Goal: Task Accomplishment & Management: Use online tool/utility

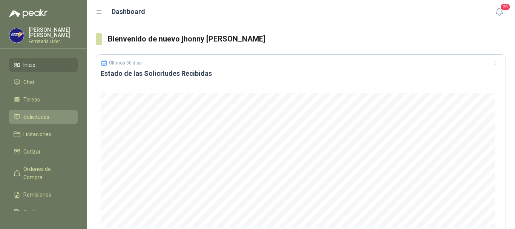
click at [54, 117] on li "Solicitudes" at bounding box center [44, 117] width 60 height 8
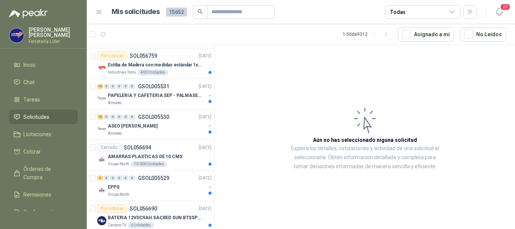
scroll to position [1357, 0]
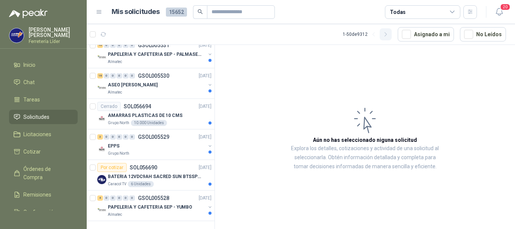
click at [389, 34] on icon "button" at bounding box center [386, 34] width 6 height 6
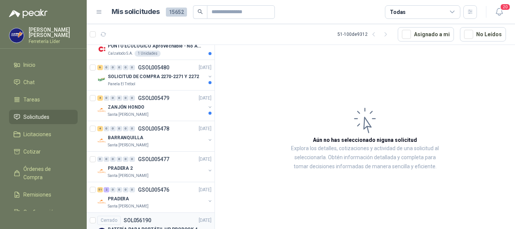
scroll to position [1282, 0]
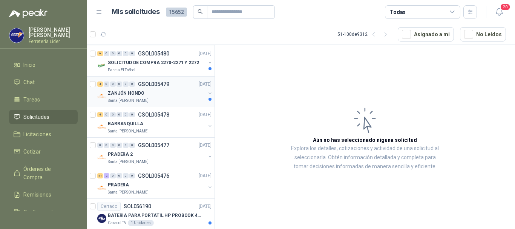
click at [157, 90] on div "ZANJÓN HONDO" at bounding box center [157, 93] width 98 height 9
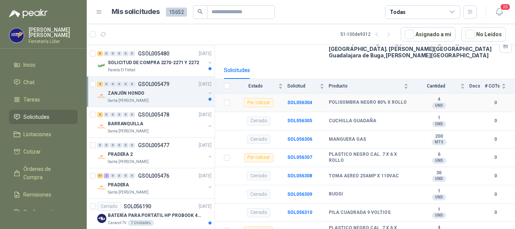
scroll to position [75, 0]
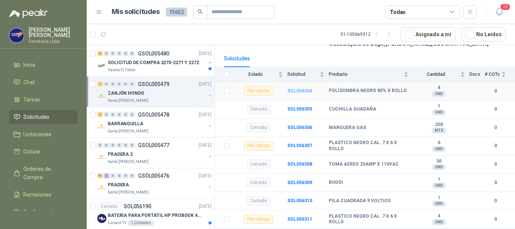
click at [306, 88] on b "SOL056304" at bounding box center [299, 90] width 25 height 5
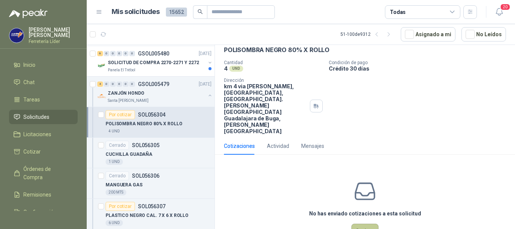
click at [359, 224] on button "Cotizar" at bounding box center [364, 231] width 27 height 14
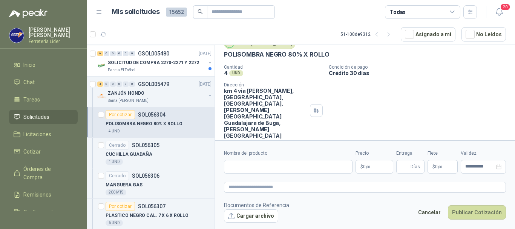
scroll to position [31, 0]
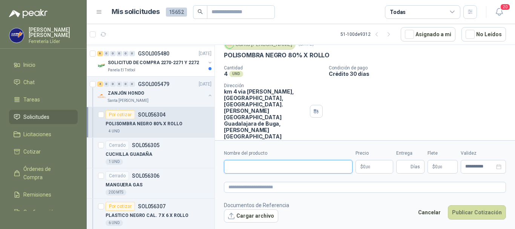
click at [292, 164] on input "Nombre del producto" at bounding box center [288, 167] width 129 height 14
type input "**********"
click at [379, 171] on p "$ 0 ,00" at bounding box center [375, 167] width 38 height 14
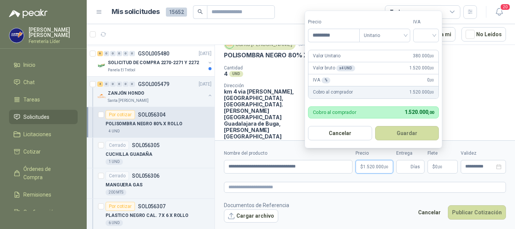
type input "*********"
click at [376, 126] on button "Guardar" at bounding box center [408, 133] width 65 height 14
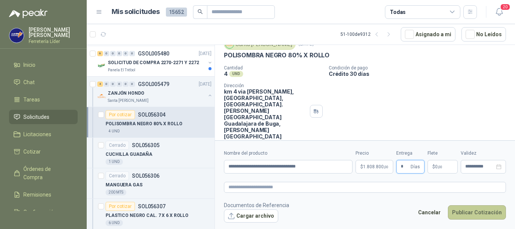
type input "*"
click at [469, 212] on button "Publicar Cotización" at bounding box center [477, 212] width 58 height 14
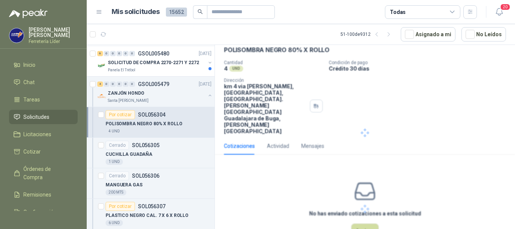
scroll to position [0, 0]
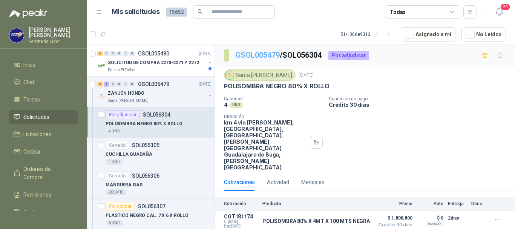
click at [274, 54] on link "GSOL005479" at bounding box center [257, 55] width 44 height 9
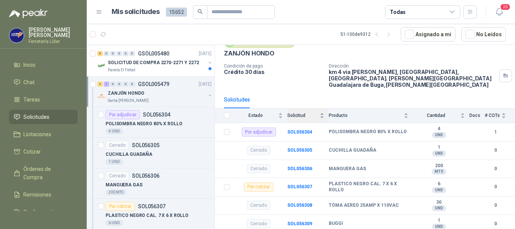
scroll to position [75, 0]
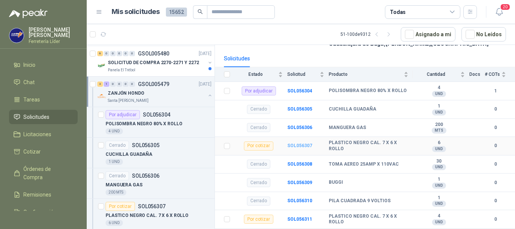
click at [303, 143] on b "SOL056307" at bounding box center [299, 145] width 25 height 5
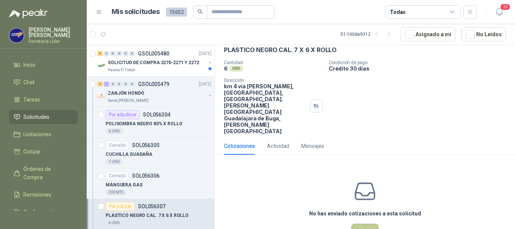
click at [359, 224] on button "Cotizar" at bounding box center [364, 231] width 27 height 14
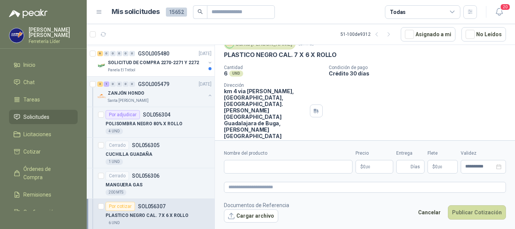
scroll to position [31, 0]
click at [266, 170] on input "Nombre del producto" at bounding box center [288, 167] width 129 height 14
type input "**********"
click at [367, 168] on span ",00" at bounding box center [368, 167] width 5 height 4
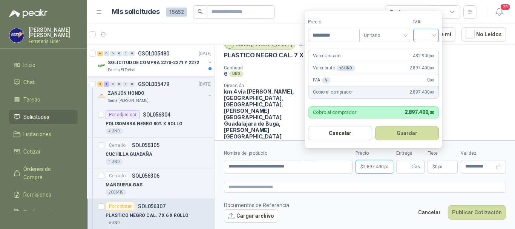
type input "*********"
click at [428, 31] on input "search" at bounding box center [426, 34] width 17 height 11
click at [427, 51] on div "19%" at bounding box center [428, 51] width 14 height 8
click at [392, 135] on button "Guardar" at bounding box center [408, 133] width 65 height 14
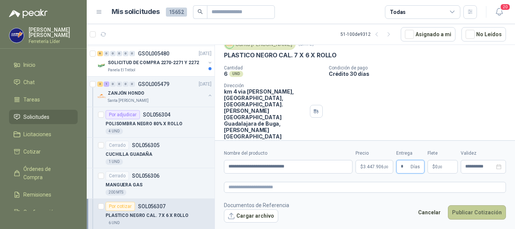
type input "*"
click at [460, 212] on button "Publicar Cotización" at bounding box center [477, 212] width 58 height 14
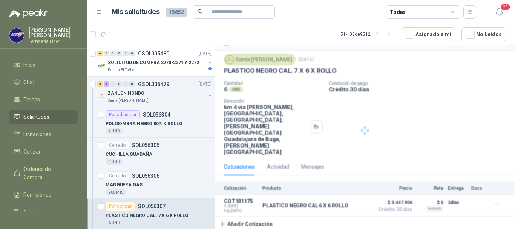
scroll to position [0, 0]
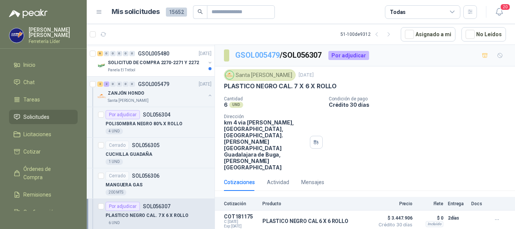
click at [256, 56] on link "GSOL005479" at bounding box center [257, 55] width 44 height 9
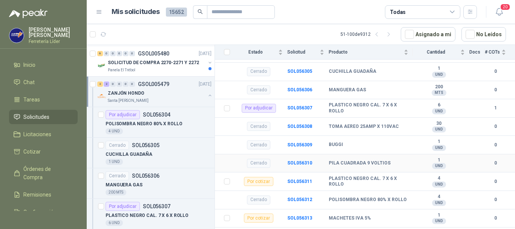
scroll to position [151, 0]
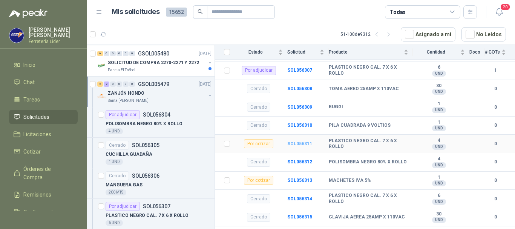
click at [300, 141] on b "SOL056311" at bounding box center [299, 143] width 25 height 5
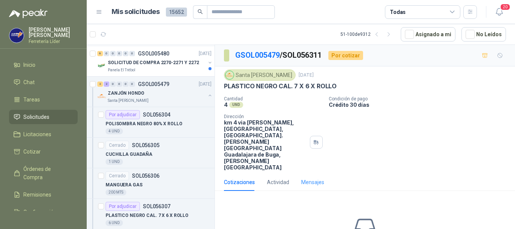
scroll to position [36, 0]
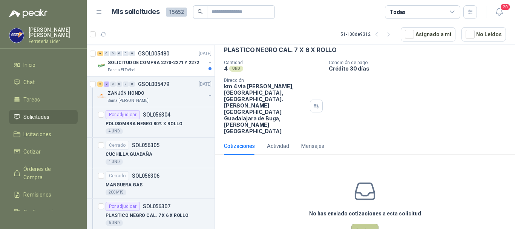
click at [362, 224] on button "Cotizar" at bounding box center [364, 231] width 27 height 14
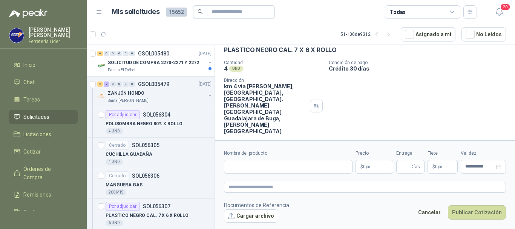
scroll to position [31, 0]
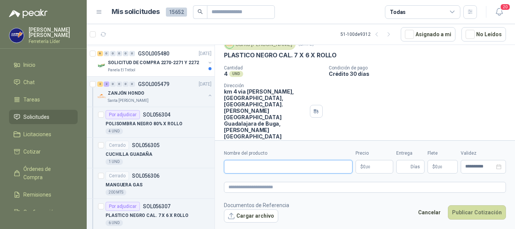
click at [312, 163] on input "Nombre del producto" at bounding box center [288, 167] width 129 height 14
type input "**********"
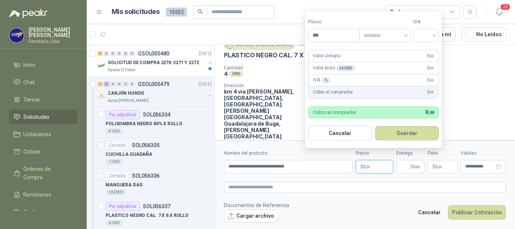
click at [363, 171] on p "$ 0 ,00" at bounding box center [375, 167] width 38 height 14
type input "*********"
click at [376, 126] on button "Guardar" at bounding box center [408, 133] width 65 height 14
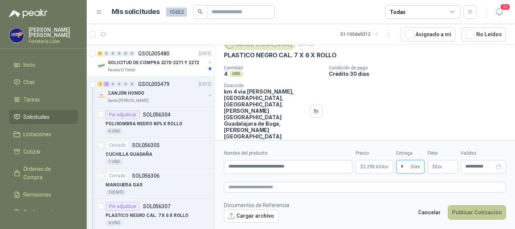
type input "*"
click at [471, 214] on button "Publicar Cotización" at bounding box center [477, 212] width 58 height 14
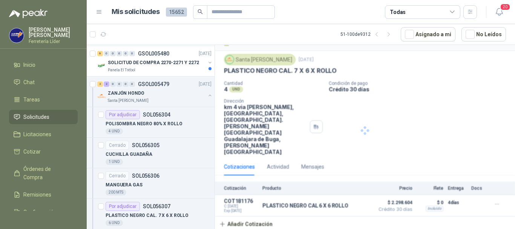
scroll to position [0, 0]
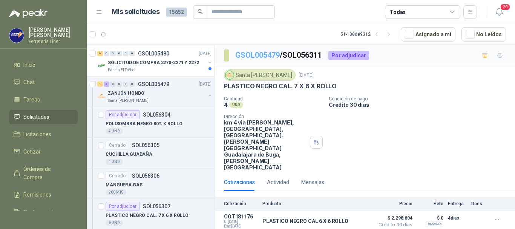
click at [252, 54] on link "GSOL005479" at bounding box center [257, 55] width 44 height 9
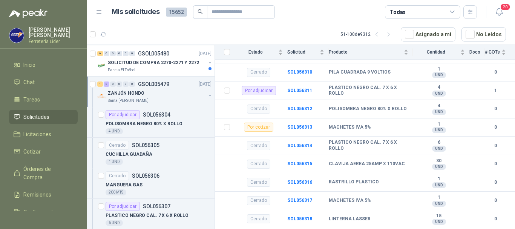
scroll to position [213, 0]
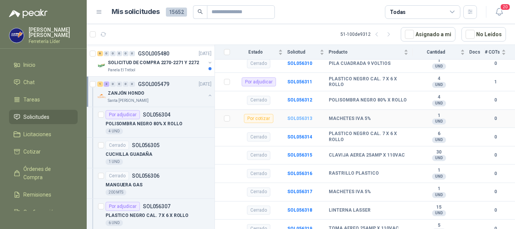
click at [298, 116] on b "SOL056313" at bounding box center [299, 118] width 25 height 5
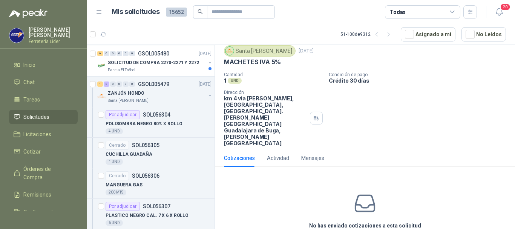
scroll to position [36, 0]
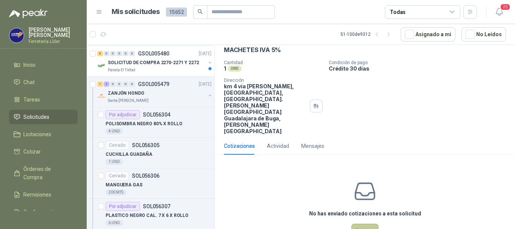
click at [361, 224] on button "Cotizar" at bounding box center [364, 231] width 27 height 14
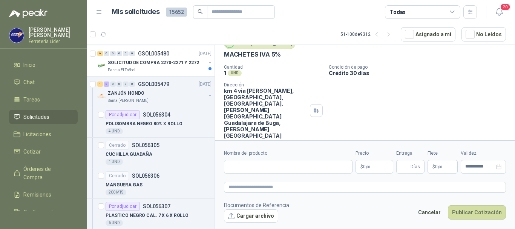
scroll to position [31, 0]
click at [263, 166] on input "Nombre del producto" at bounding box center [288, 167] width 129 height 14
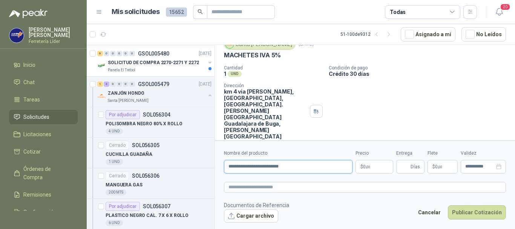
click at [300, 164] on input "**********" at bounding box center [288, 167] width 129 height 14
type input "**********"
click at [379, 165] on p "$ 0 ,00" at bounding box center [375, 167] width 38 height 14
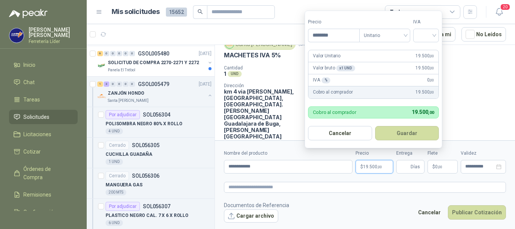
type input "********"
click at [423, 62] on div "5%" at bounding box center [428, 63] width 14 height 8
click at [418, 129] on button "Guardar" at bounding box center [408, 133] width 65 height 14
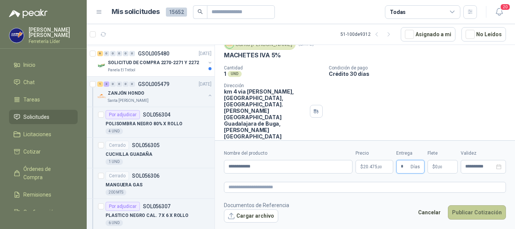
type input "*"
click at [462, 215] on button "Publicar Cotización" at bounding box center [477, 212] width 58 height 14
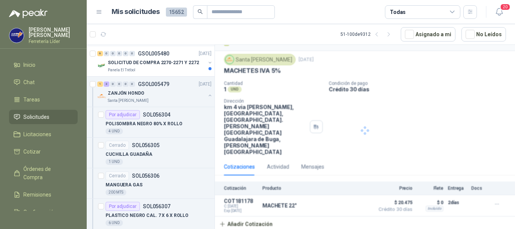
scroll to position [0, 0]
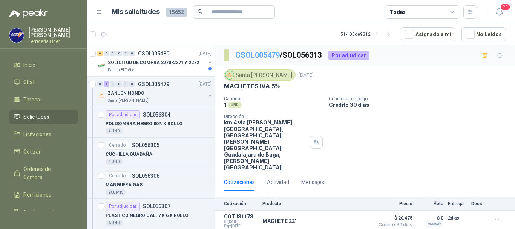
click at [273, 55] on link "GSOL005479" at bounding box center [257, 55] width 44 height 9
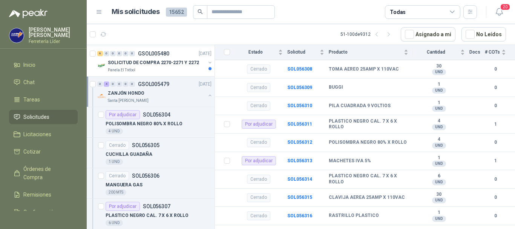
scroll to position [213, 0]
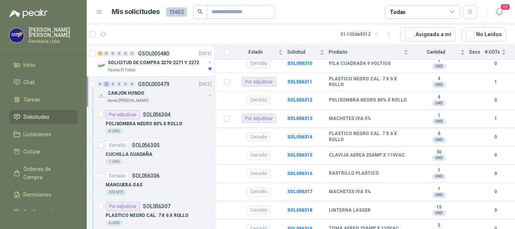
click at [197, 94] on div "ZANJÓN HONDO" at bounding box center [157, 93] width 98 height 9
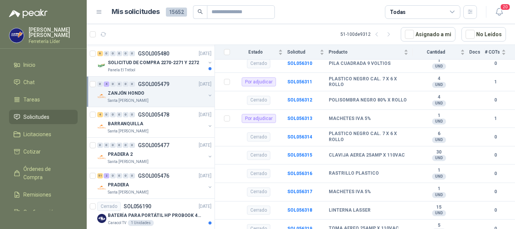
scroll to position [3, 0]
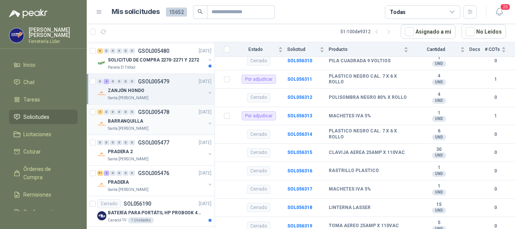
click at [175, 123] on div "BARRANQUILLA" at bounding box center [157, 121] width 98 height 9
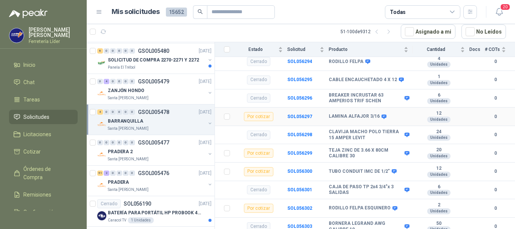
scroll to position [139, 0]
click at [165, 187] on div "Santa [PERSON_NAME]" at bounding box center [157, 190] width 98 height 6
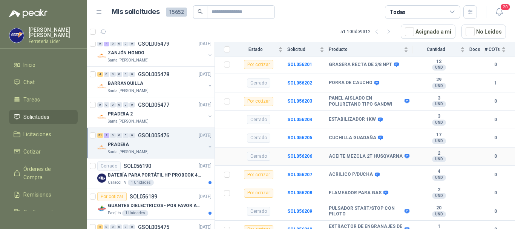
scroll to position [302, 0]
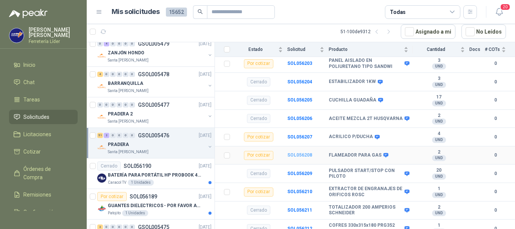
click at [304, 152] on b "SOL056208" at bounding box center [299, 154] width 25 height 5
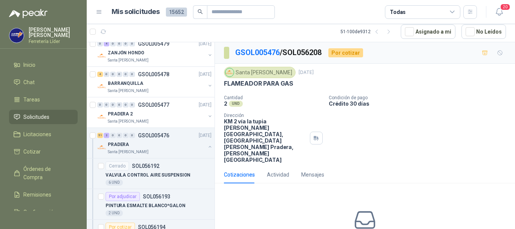
scroll to position [31, 0]
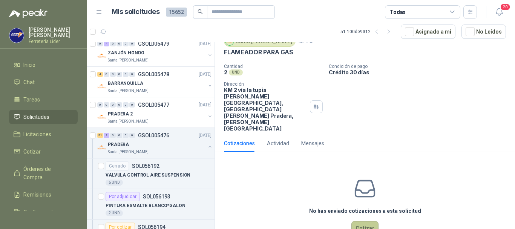
click at [364, 221] on button "Cotizar" at bounding box center [364, 228] width 27 height 14
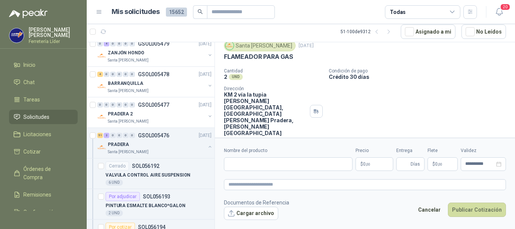
scroll to position [26, 0]
click at [313, 164] on input "Nombre del producto" at bounding box center [288, 164] width 129 height 14
type input "**********"
click at [369, 165] on span ",00" at bounding box center [368, 164] width 5 height 4
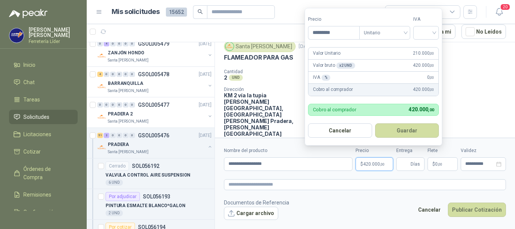
type input "*********"
click at [376, 123] on button "Guardar" at bounding box center [408, 130] width 65 height 14
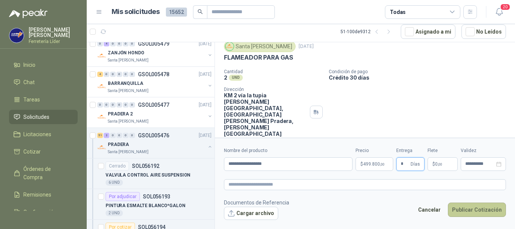
type input "*"
click at [482, 210] on button "Publicar Cotización" at bounding box center [477, 210] width 58 height 14
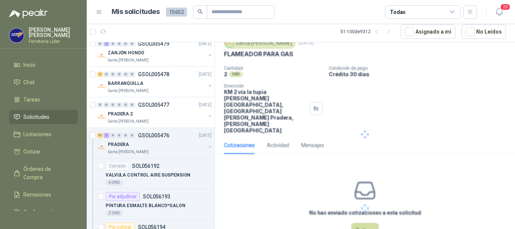
scroll to position [0, 0]
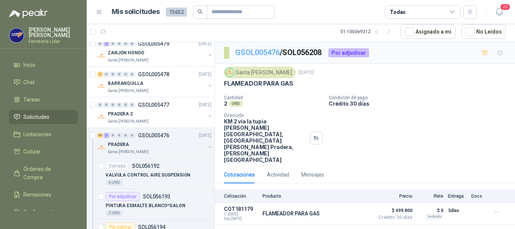
click at [260, 53] on link "GSOL005476" at bounding box center [257, 52] width 44 height 9
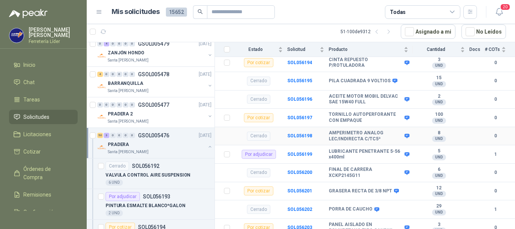
scroll to position [151, 0]
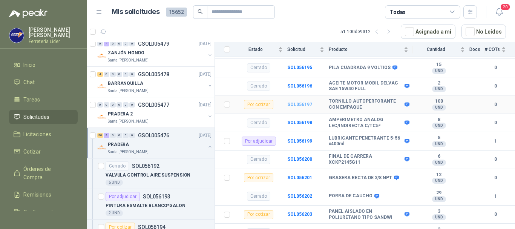
click at [300, 102] on b "SOL056197" at bounding box center [299, 104] width 25 height 5
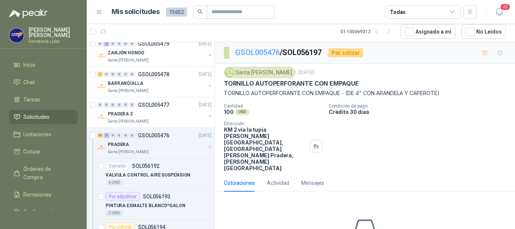
click at [261, 54] on link "GSOL005476" at bounding box center [257, 52] width 44 height 9
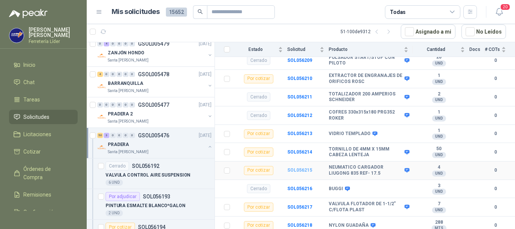
scroll to position [453, 0]
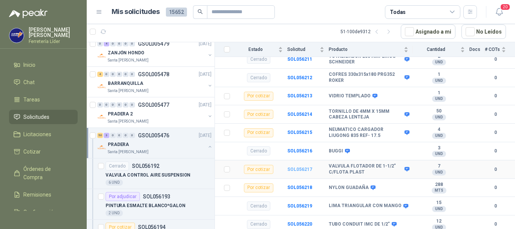
click at [296, 167] on b "SOL056217" at bounding box center [299, 169] width 25 height 5
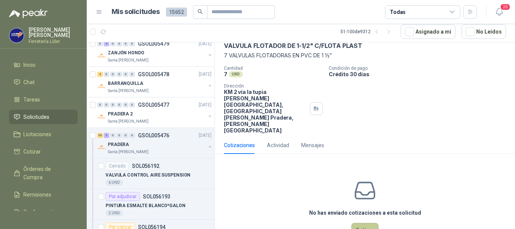
click at [361, 223] on button "Cotizar" at bounding box center [364, 230] width 27 height 14
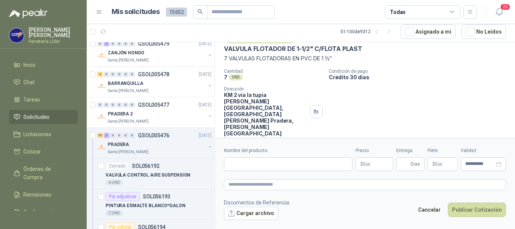
scroll to position [34, 0]
paste input "**********"
type input "**********"
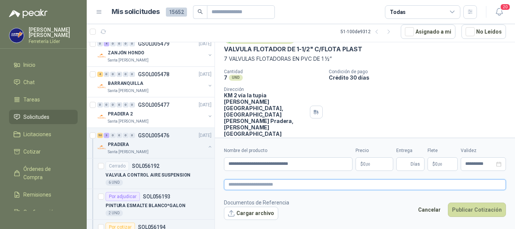
click at [299, 184] on textarea at bounding box center [365, 184] width 282 height 11
paste textarea "**********"
type textarea "**********"
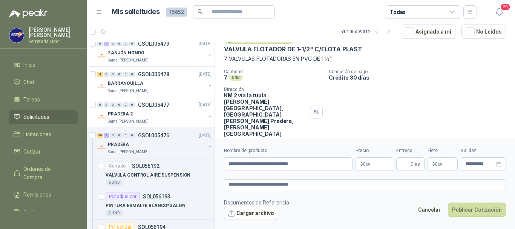
click at [371, 163] on p "$ 0 ,00" at bounding box center [375, 164] width 38 height 14
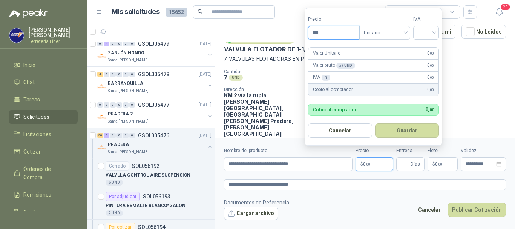
click at [335, 35] on input "***" at bounding box center [333, 32] width 51 height 13
type input "*"
type input "*********"
click at [375, 123] on button "Guardar" at bounding box center [407, 130] width 64 height 14
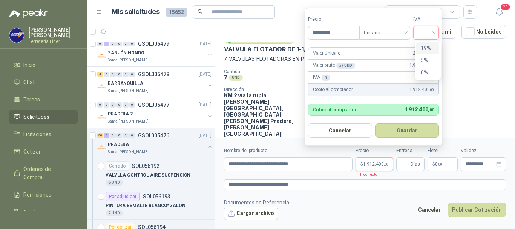
click at [424, 32] on input "search" at bounding box center [426, 31] width 17 height 11
click at [423, 51] on div "19%" at bounding box center [428, 48] width 14 height 8
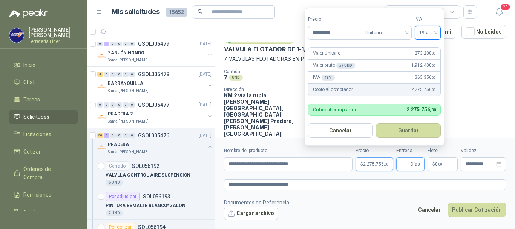
click at [406, 164] on input "Entrega" at bounding box center [405, 164] width 8 height 13
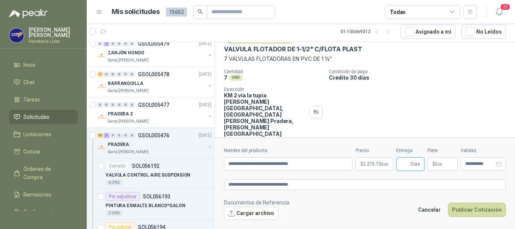
type input "*"
click at [490, 210] on button "Publicar Cotización" at bounding box center [477, 210] width 58 height 14
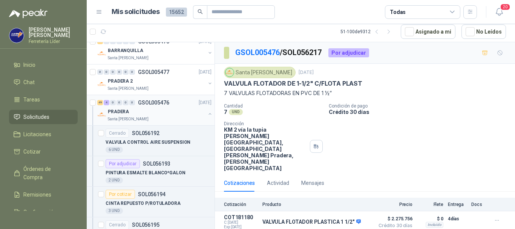
scroll to position [1395, 0]
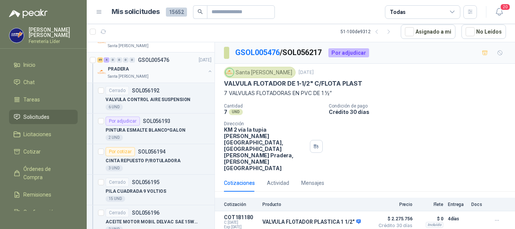
click at [207, 73] on button "button" at bounding box center [210, 71] width 6 height 6
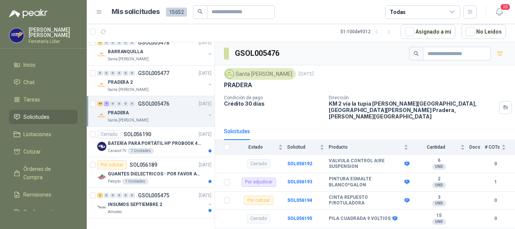
click at [158, 111] on div "PRADERA" at bounding box center [157, 112] width 98 height 9
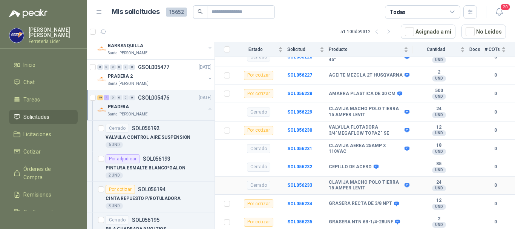
scroll to position [717, 0]
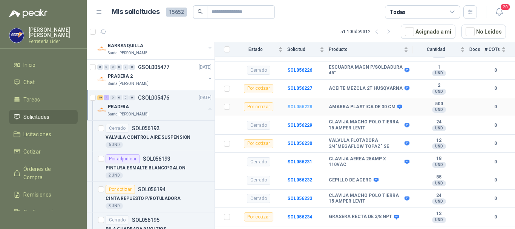
click at [295, 104] on b "SOL056228" at bounding box center [299, 106] width 25 height 5
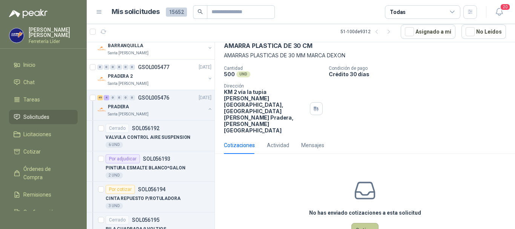
click at [368, 223] on button "Cotizar" at bounding box center [364, 230] width 27 height 14
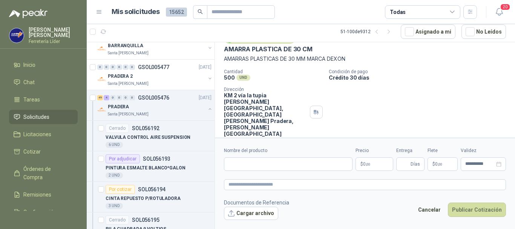
scroll to position [34, 0]
click at [286, 166] on input "Nombre del producto" at bounding box center [288, 164] width 129 height 14
paste input "**********"
type input "**********"
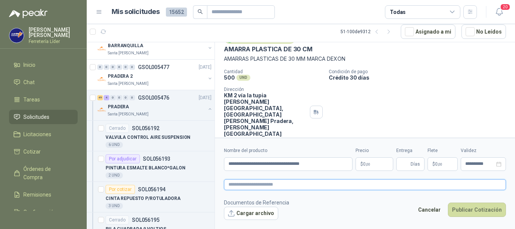
click at [253, 183] on textarea at bounding box center [365, 184] width 282 height 11
paste textarea "**********"
type textarea "**********"
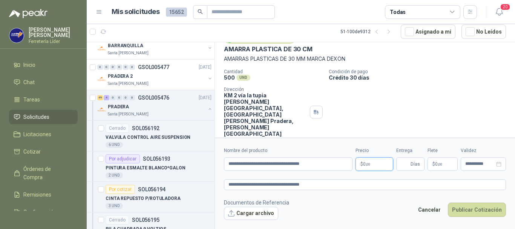
click at [367, 163] on span ",00" at bounding box center [368, 164] width 5 height 4
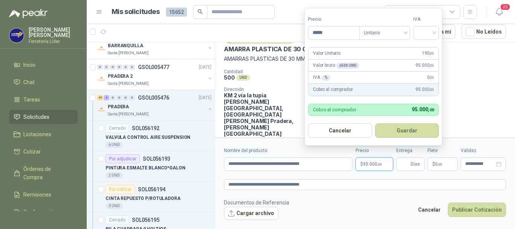
type input "*****"
click at [376, 123] on button "Guardar" at bounding box center [408, 130] width 65 height 14
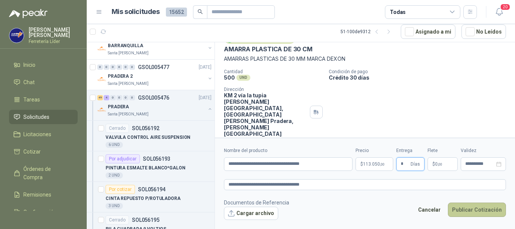
type input "*"
click at [460, 208] on button "Publicar Cotización" at bounding box center [477, 210] width 58 height 14
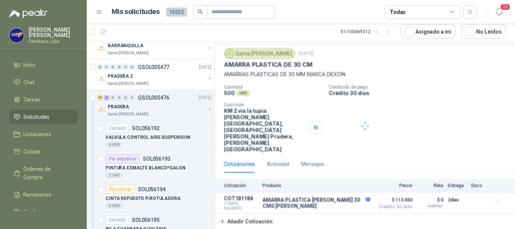
scroll to position [0, 0]
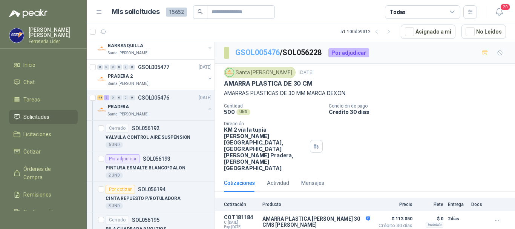
click at [267, 50] on link "GSOL005476" at bounding box center [257, 52] width 44 height 9
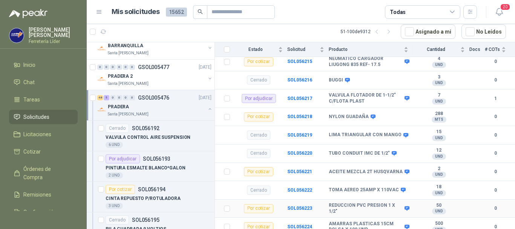
scroll to position [528, 0]
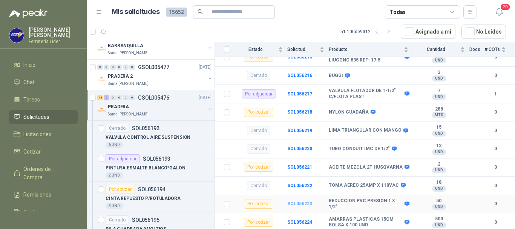
click at [296, 201] on b "SOL056223" at bounding box center [299, 203] width 25 height 5
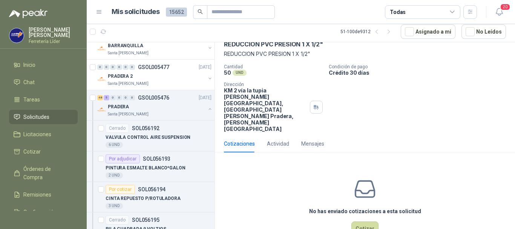
scroll to position [40, 0]
click at [368, 221] on button "Cotizar" at bounding box center [364, 228] width 27 height 14
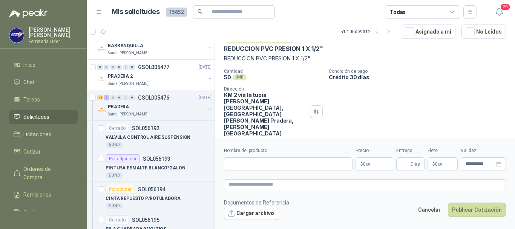
scroll to position [34, 0]
paste input "**********"
type input "**********"
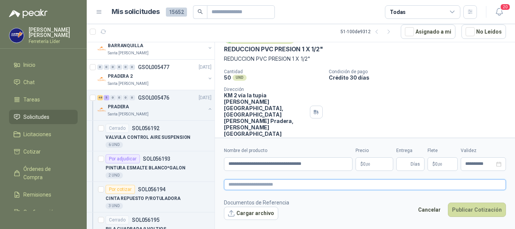
paste textarea "**********"
type textarea "**********"
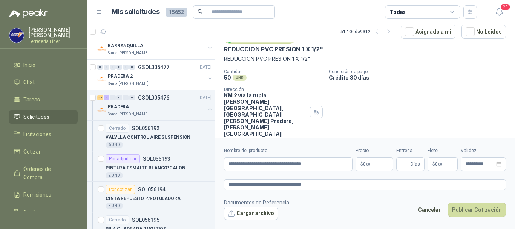
click at [379, 161] on p "$ 0 ,00" at bounding box center [375, 164] width 38 height 14
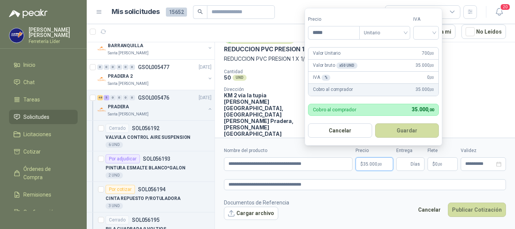
type input "*****"
click at [423, 35] on input "search" at bounding box center [426, 31] width 17 height 11
click at [426, 47] on div "19%" at bounding box center [428, 48] width 14 height 8
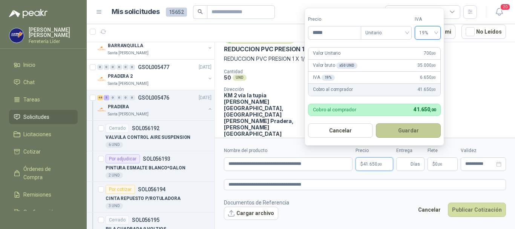
click at [401, 130] on button "Guardar" at bounding box center [408, 130] width 65 height 14
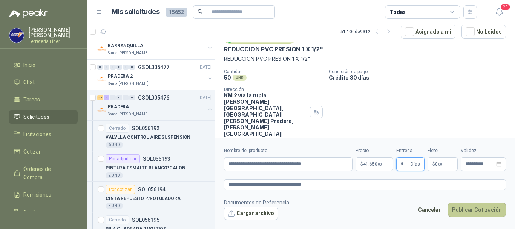
type input "*"
click at [465, 210] on button "Publicar Cotización" at bounding box center [477, 210] width 58 height 14
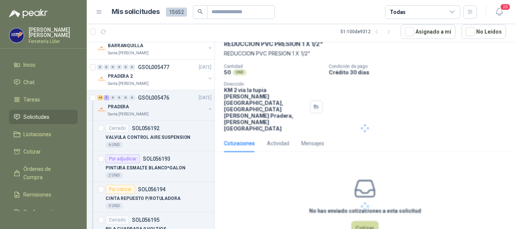
scroll to position [0, 0]
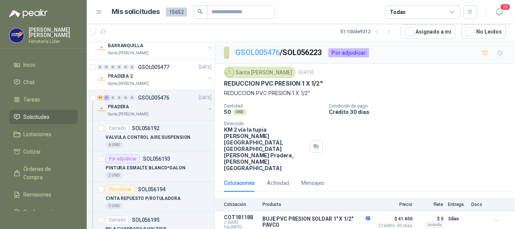
click at [263, 51] on link "GSOL005476" at bounding box center [257, 52] width 44 height 9
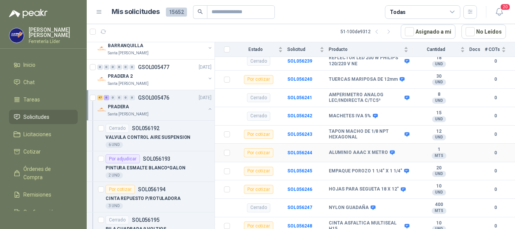
scroll to position [980, 0]
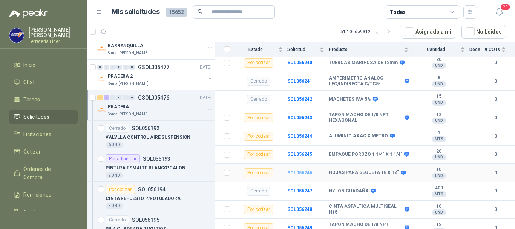
click at [305, 170] on b "SOL056246" at bounding box center [299, 172] width 25 height 5
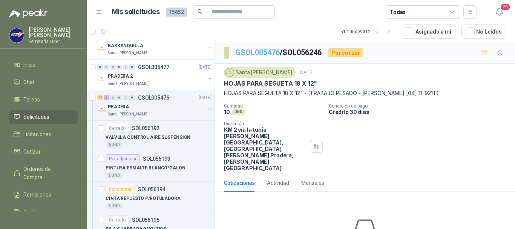
click at [245, 51] on link "GSOL005476" at bounding box center [257, 52] width 44 height 9
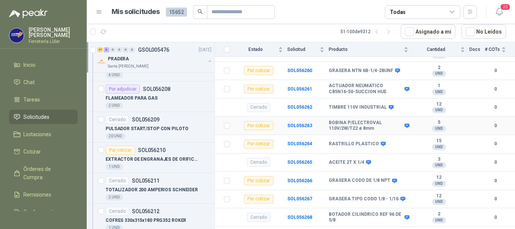
scroll to position [1301, 0]
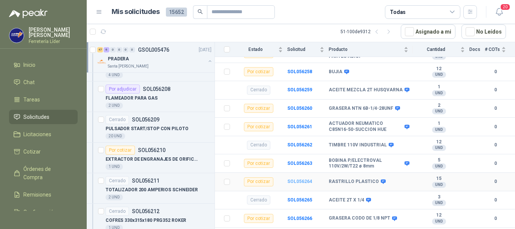
click at [299, 179] on b "SOL056264" at bounding box center [299, 181] width 25 height 5
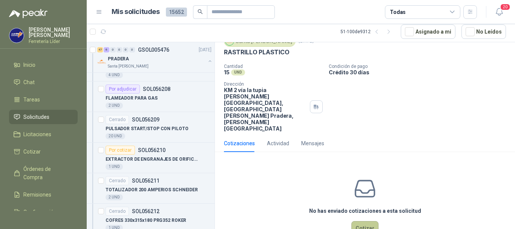
click at [363, 221] on button "Cotizar" at bounding box center [364, 228] width 27 height 14
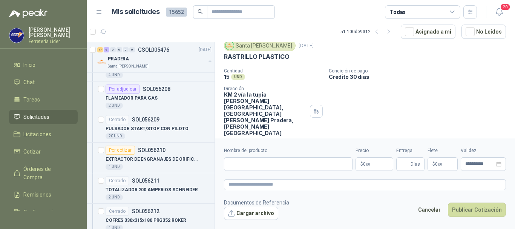
scroll to position [26, 0]
click at [302, 163] on input "Nombre del producto" at bounding box center [288, 164] width 129 height 14
type input "**********"
click at [373, 168] on p "$ 0 ,00" at bounding box center [375, 164] width 38 height 14
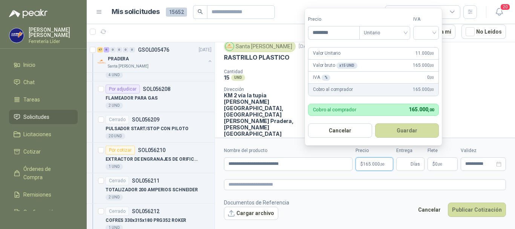
type input "********"
click at [376, 123] on button "Guardar" at bounding box center [408, 130] width 65 height 14
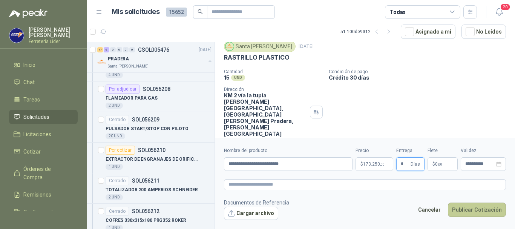
type input "*"
click at [460, 210] on button "Publicar Cotización" at bounding box center [477, 210] width 58 height 14
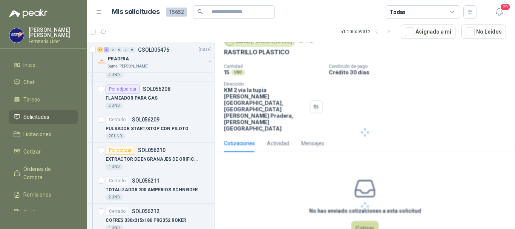
scroll to position [0, 0]
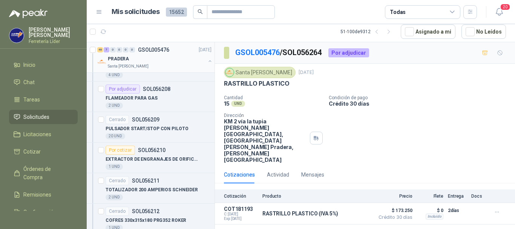
click at [207, 62] on button "button" at bounding box center [210, 61] width 6 height 6
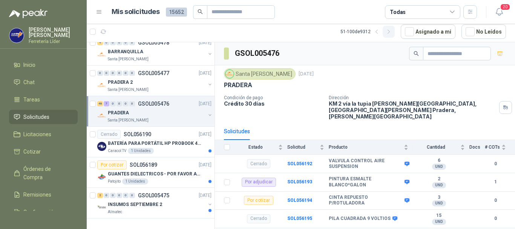
click at [392, 33] on icon "button" at bounding box center [389, 32] width 6 height 6
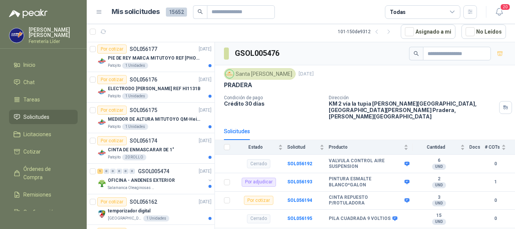
scroll to position [0, 0]
click at [379, 33] on icon "button" at bounding box center [377, 32] width 6 height 6
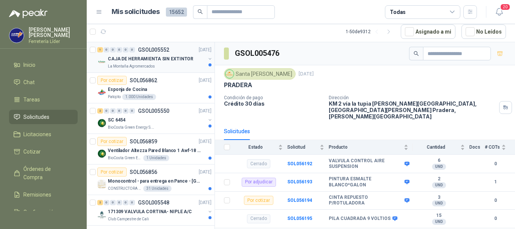
click at [155, 64] on div "La Montaña Agromercados" at bounding box center [157, 66] width 98 height 6
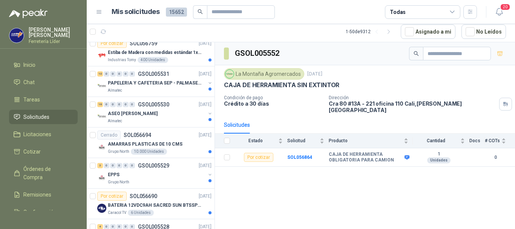
scroll to position [1357, 0]
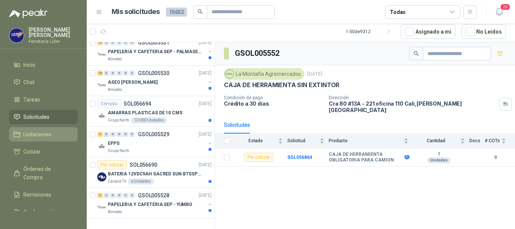
click at [38, 133] on span "Licitaciones" at bounding box center [37, 134] width 28 height 8
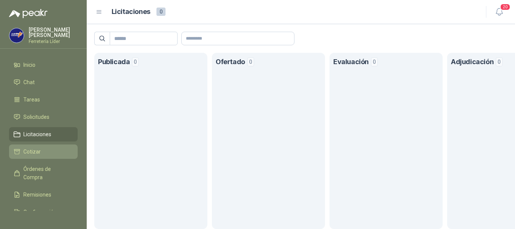
click at [37, 155] on span "Cotizar" at bounding box center [31, 151] width 17 height 8
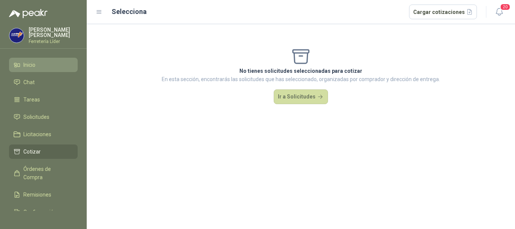
click at [37, 61] on li "Inicio" at bounding box center [44, 65] width 60 height 8
